Goal: Use online tool/utility: Utilize a website feature to perform a specific function

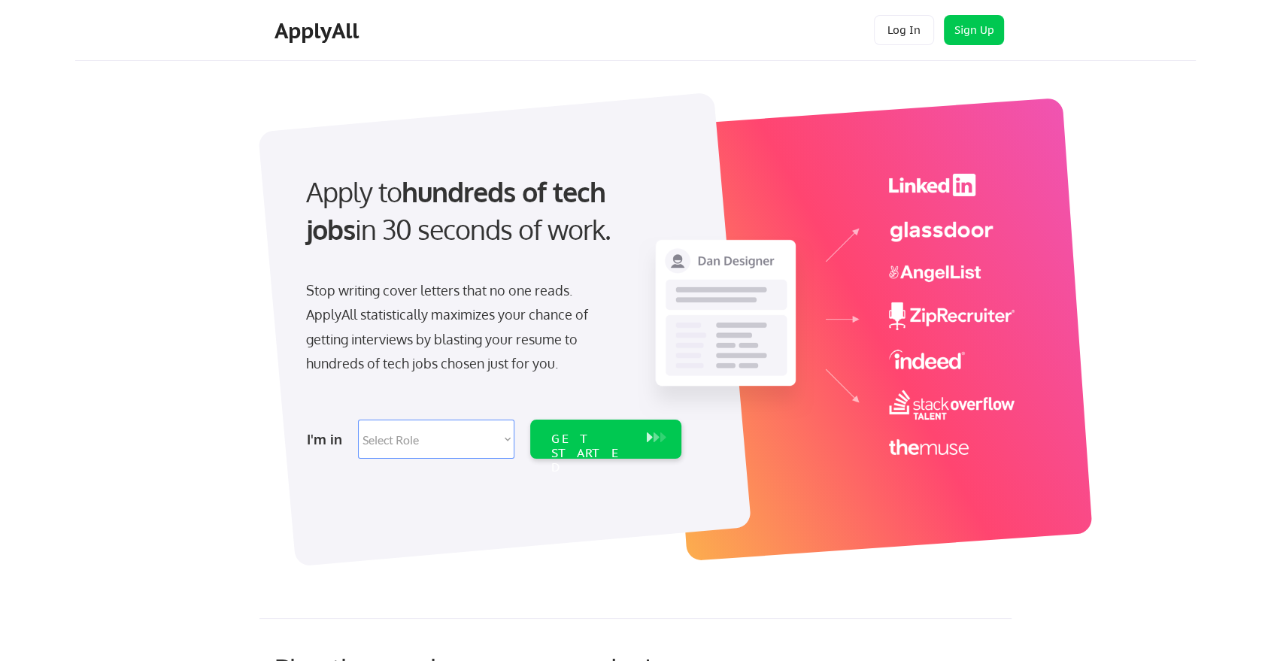
click at [431, 430] on select "Select Role Software Engineering Product Management Customer Success Sales UI/U…" at bounding box center [436, 439] width 156 height 39
select select ""data_science___analytics""
click at [358, 420] on select "Select Role Software Engineering Product Management Customer Success Sales UI/U…" at bounding box center [436, 439] width 156 height 39
select select ""data_science___analytics""
click at [590, 433] on div "GET STARTED" at bounding box center [591, 454] width 80 height 44
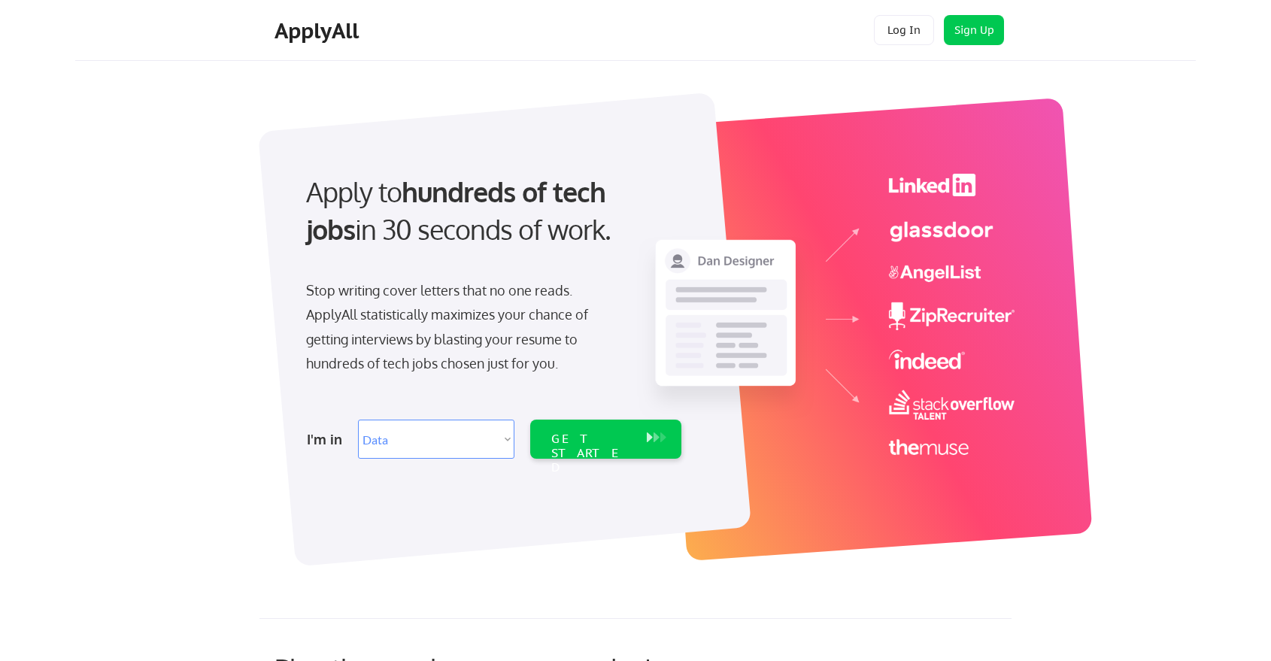
select select ""data_science___analytics""
